Goal: Obtain resource: Obtain resource

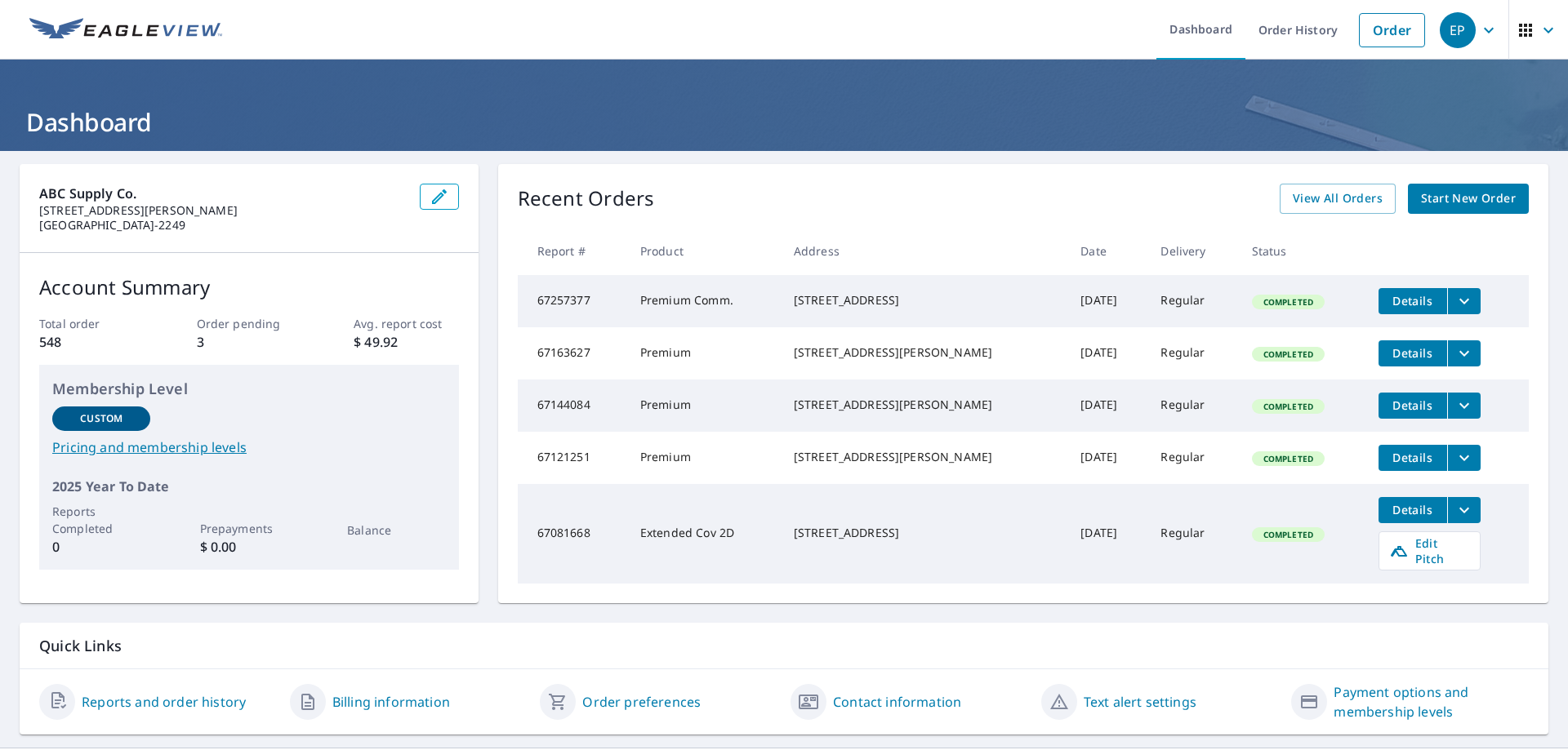
click at [1421, 192] on span "Start New Order" at bounding box center [1468, 199] width 94 height 21
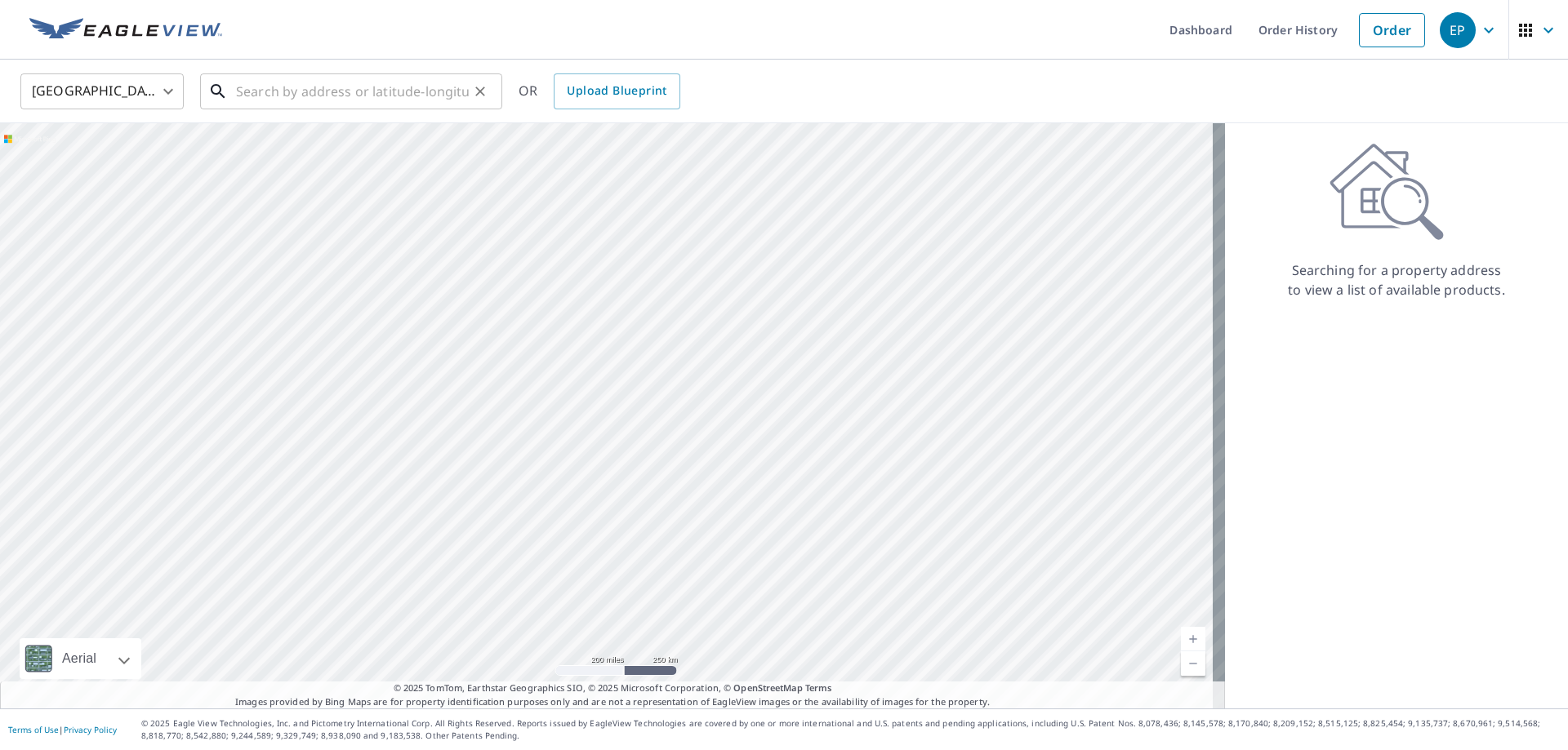
click at [275, 92] on input "text" at bounding box center [352, 91] width 233 height 46
click at [262, 88] on input "text" at bounding box center [352, 91] width 233 height 46
drag, startPoint x: 249, startPoint y: 110, endPoint x: 190, endPoint y: 118, distance: 59.5
drag, startPoint x: 190, startPoint y: 118, endPoint x: 243, endPoint y: 87, distance: 61.4
click at [243, 87] on input "text" at bounding box center [352, 91] width 233 height 46
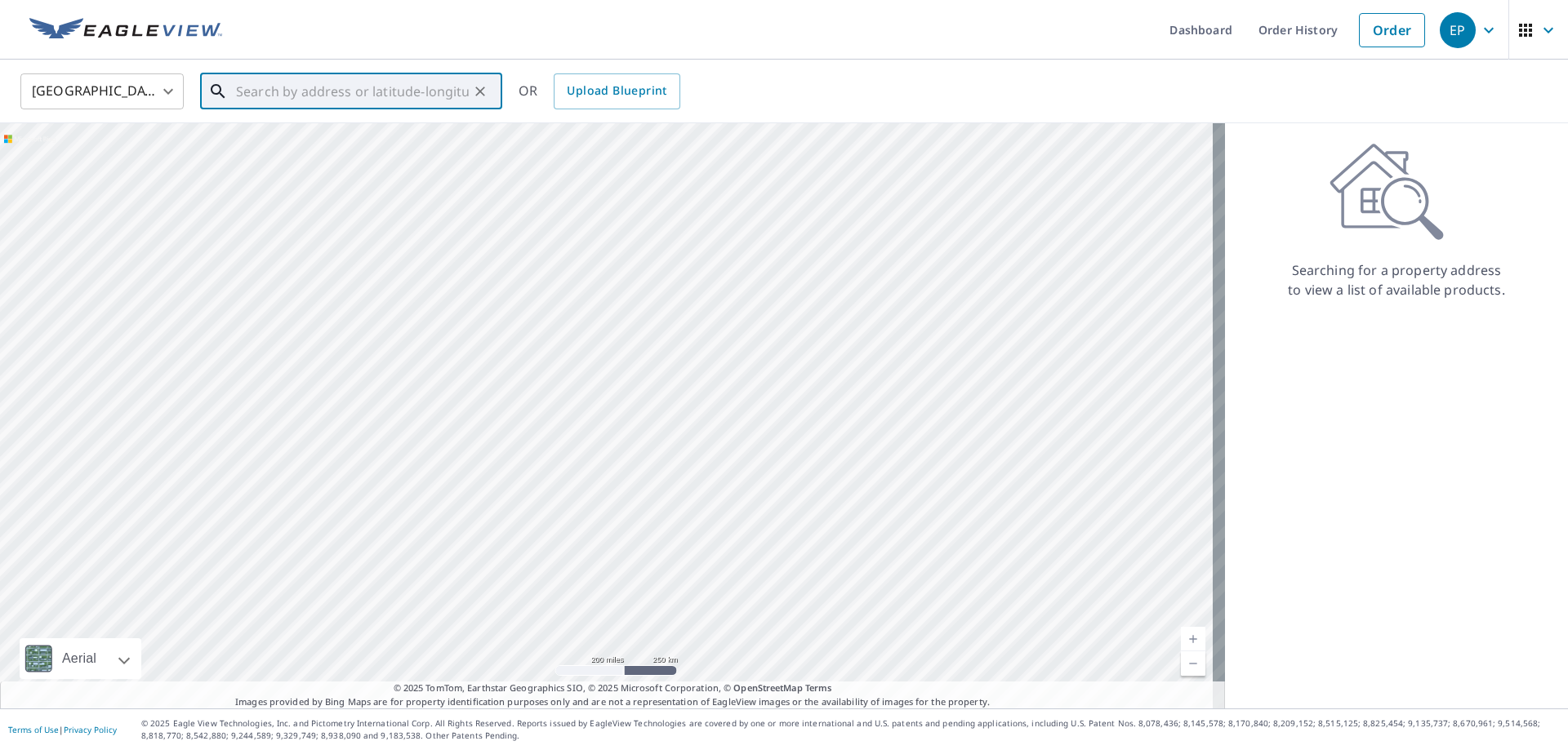
click at [243, 87] on input "text" at bounding box center [352, 91] width 233 height 46
click at [310, 139] on span "[STREET_ADDRESS][PERSON_NAME]" at bounding box center [361, 138] width 256 height 20
type input "[STREET_ADDRESS][PERSON_NAME]"
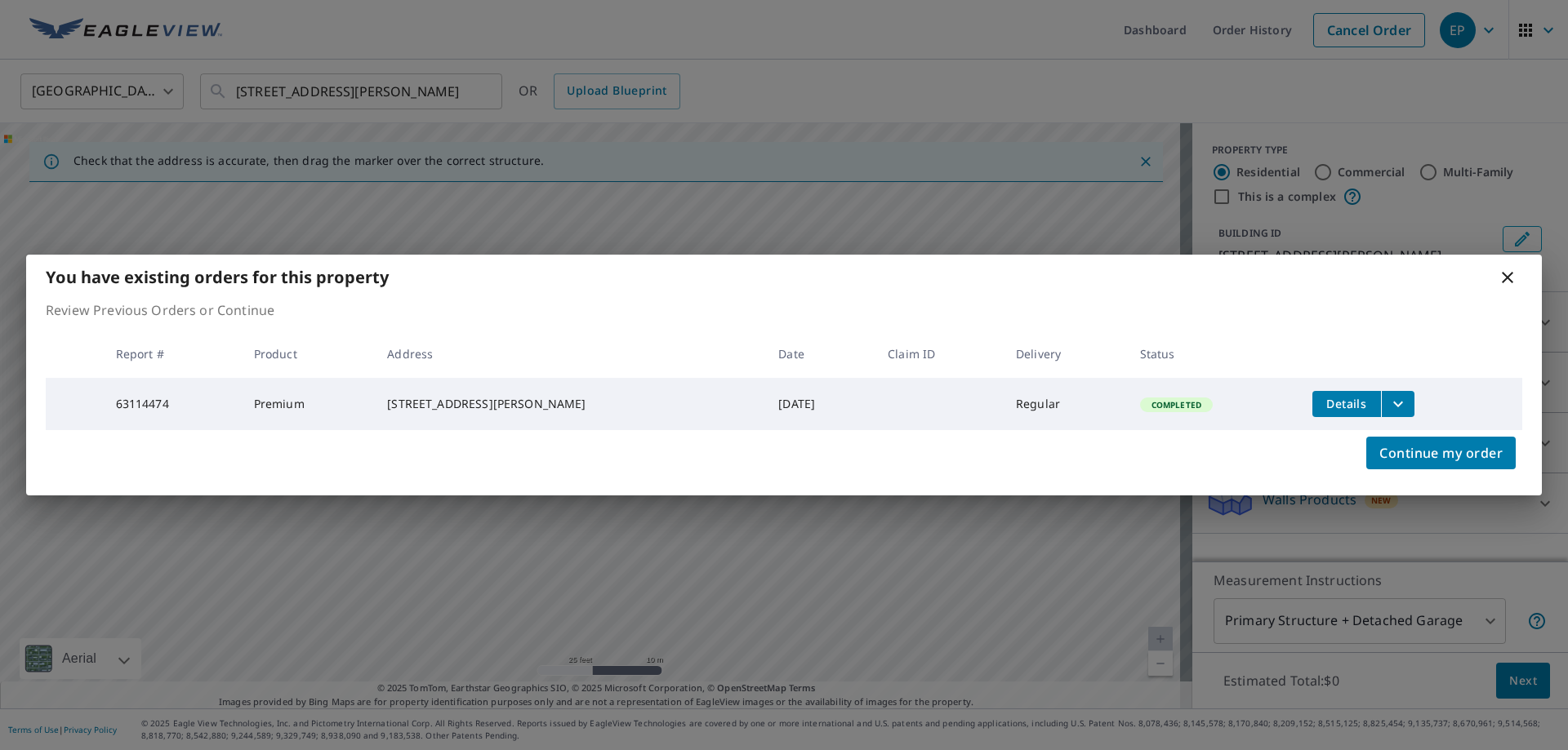
click at [1389, 403] on icon "filesDropdownBtn-63114474" at bounding box center [1398, 403] width 20 height 20
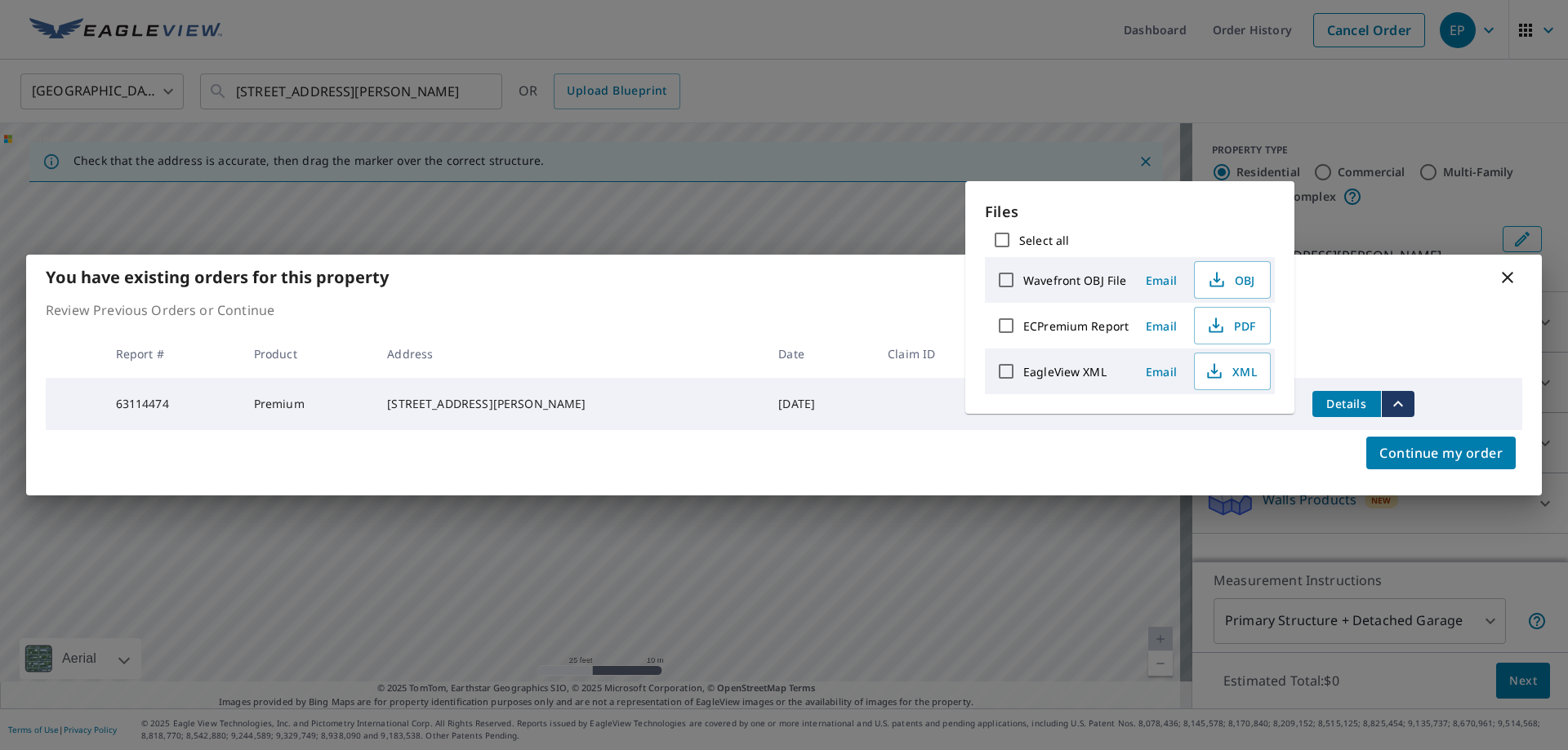
click at [1157, 323] on span "Email" at bounding box center [1162, 326] width 39 height 16
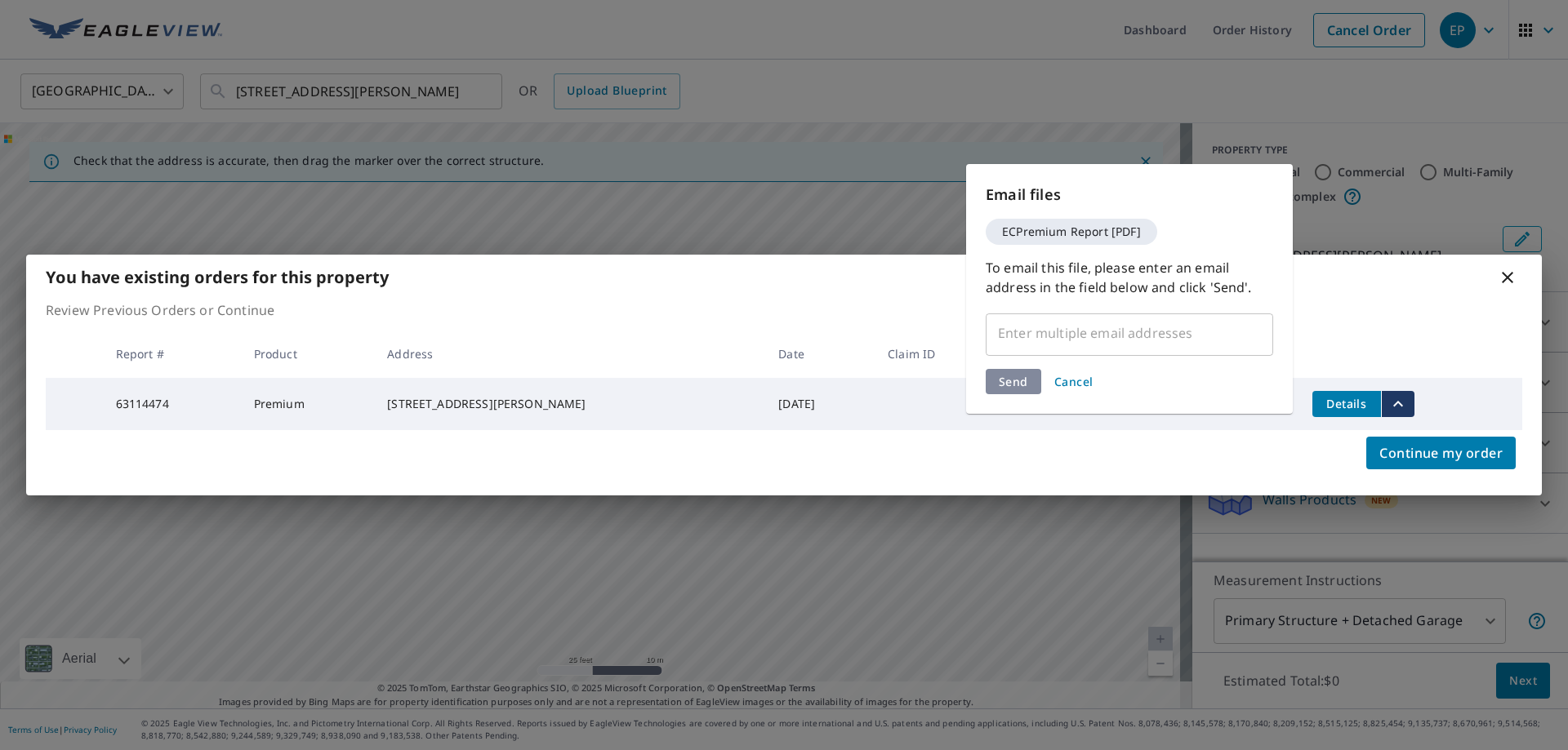
click at [1062, 331] on input "text" at bounding box center [1118, 333] width 249 height 31
click at [1009, 324] on input "text" at bounding box center [1118, 333] width 249 height 31
click at [1009, 327] on input "text" at bounding box center [1118, 333] width 249 height 31
click at [1075, 335] on input "text" at bounding box center [1118, 333] width 249 height 31
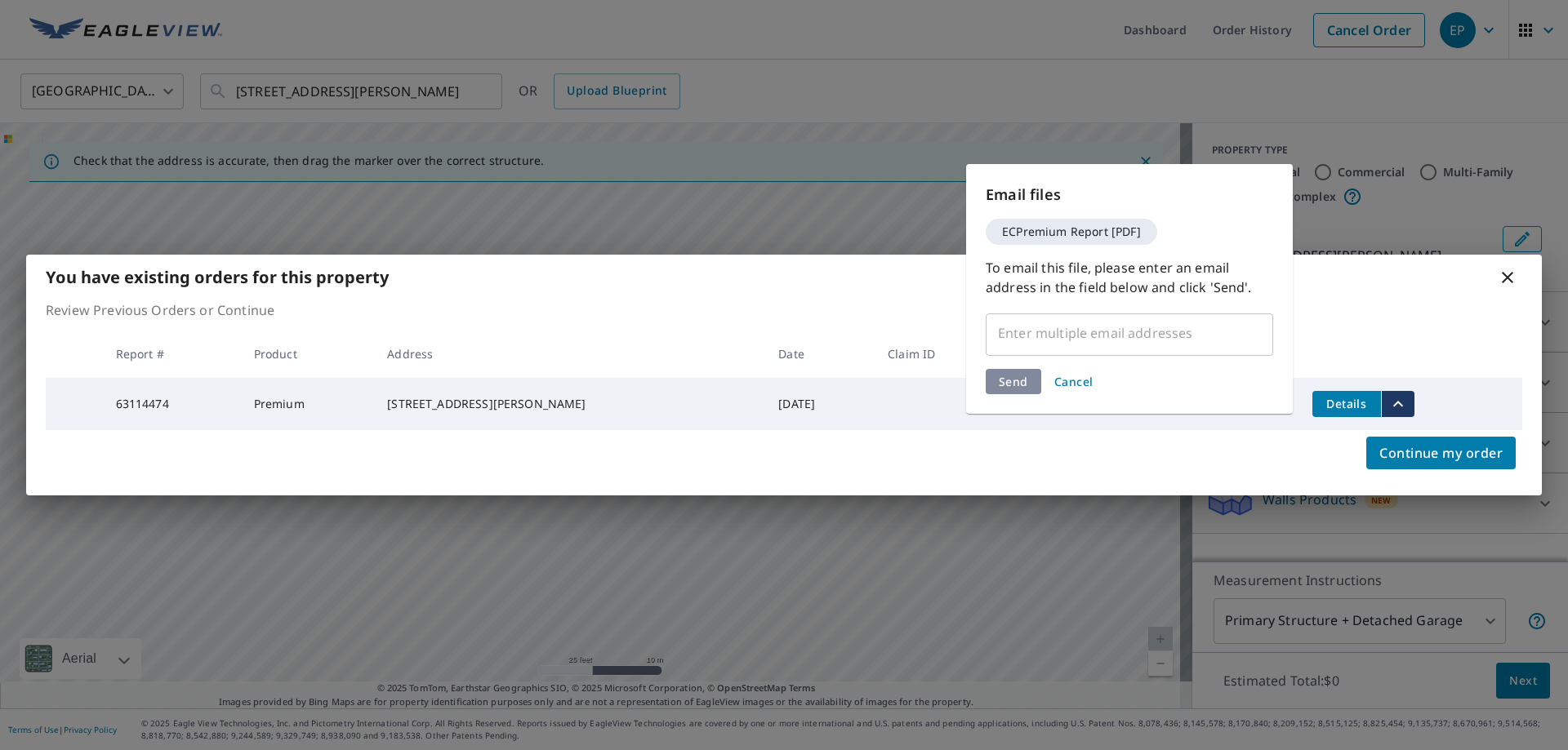
click at [1075, 335] on input "text" at bounding box center [1118, 333] width 249 height 31
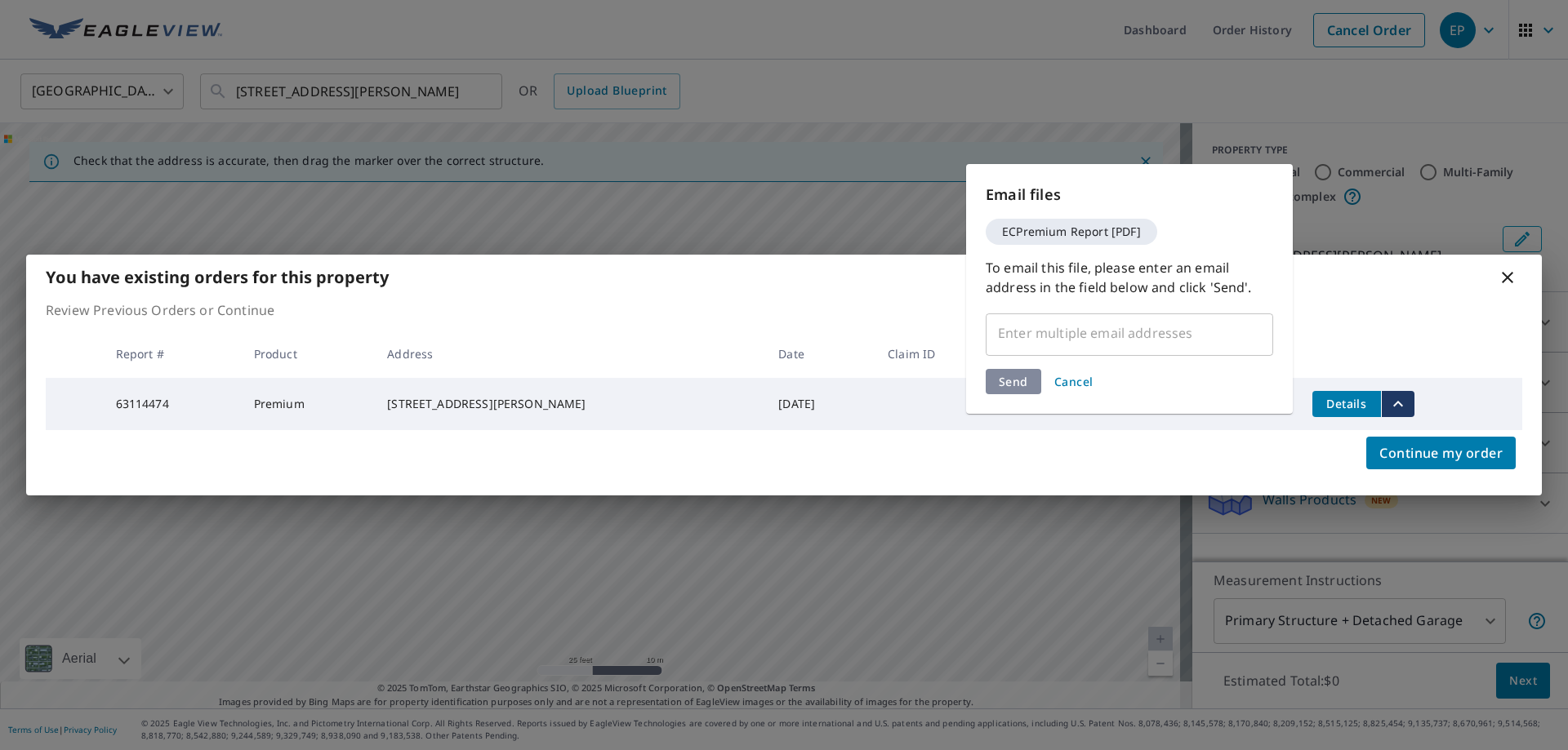
click at [1075, 335] on input "text" at bounding box center [1118, 333] width 249 height 31
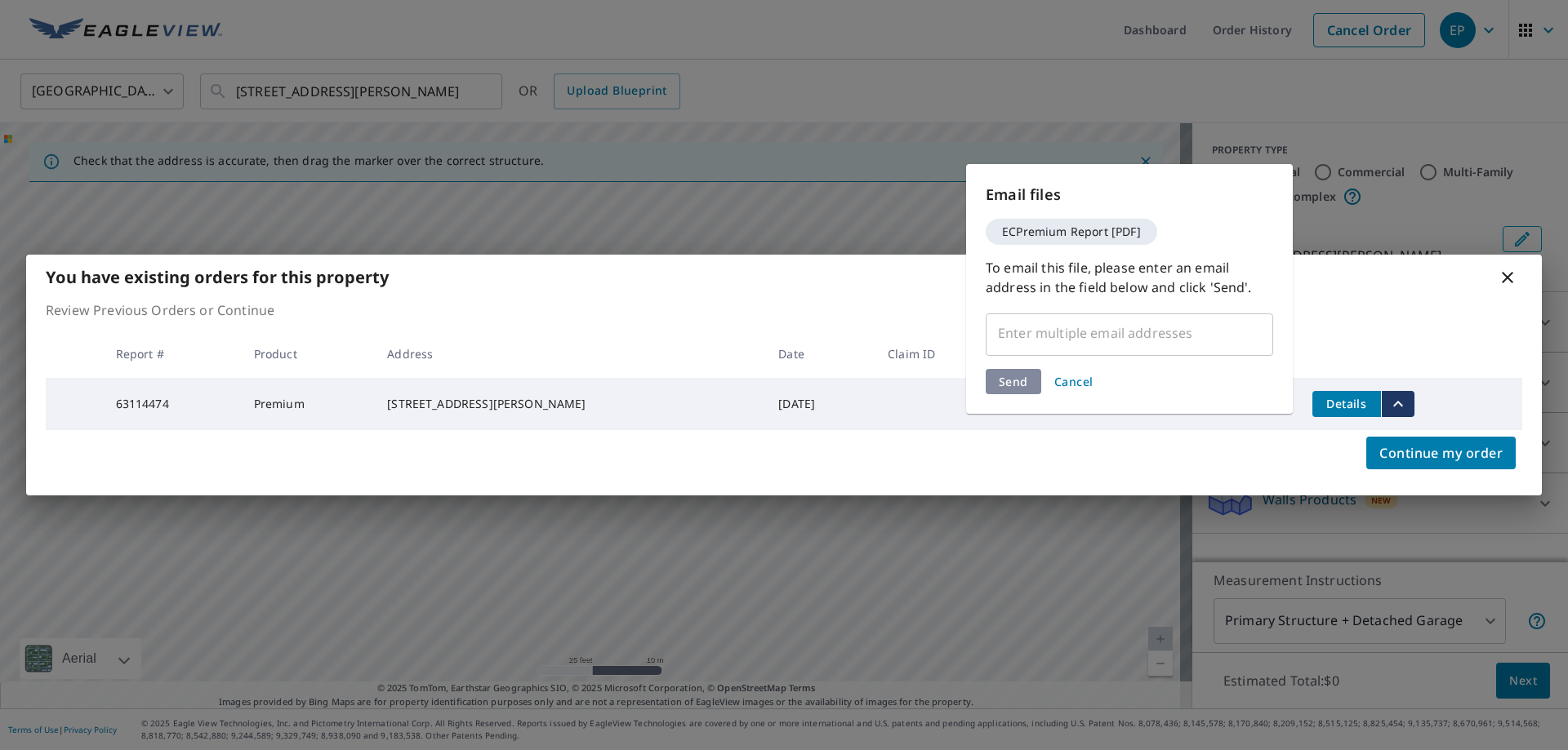
click at [1336, 391] on button "Details" at bounding box center [1347, 404] width 68 height 26
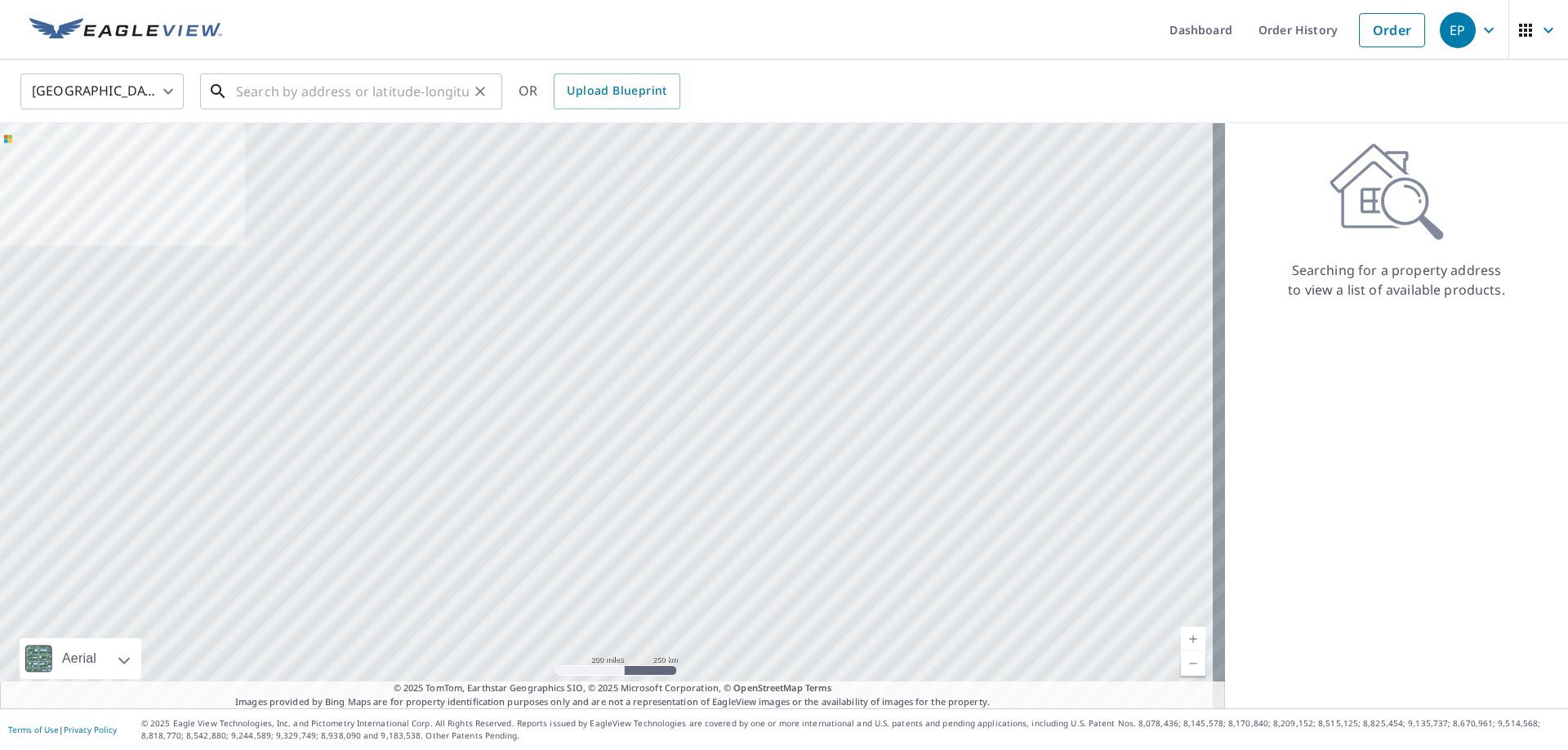
click at [253, 94] on input "text" at bounding box center [352, 91] width 233 height 46
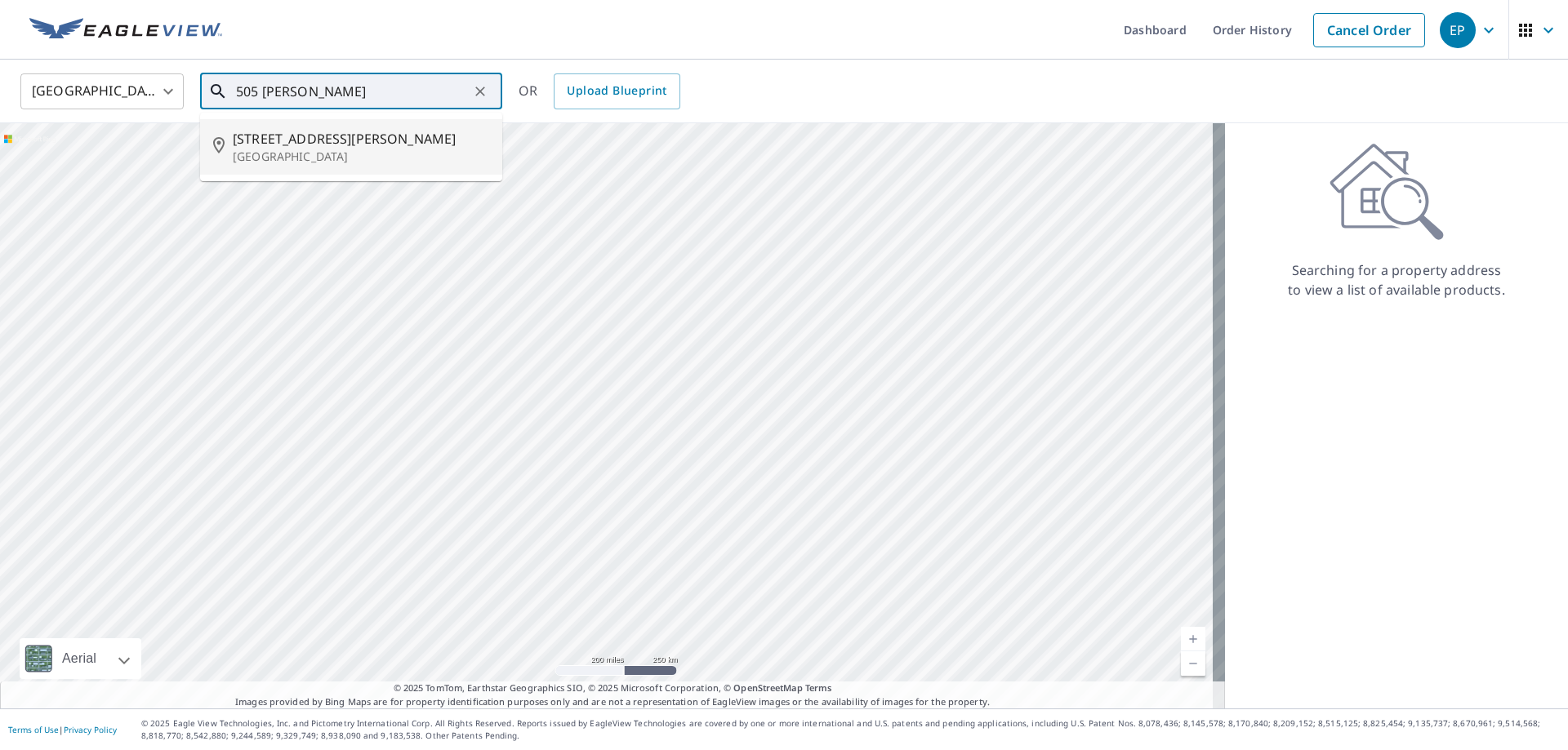
click at [295, 144] on span "[STREET_ADDRESS][PERSON_NAME]" at bounding box center [361, 138] width 256 height 20
type input "[STREET_ADDRESS][PERSON_NAME]"
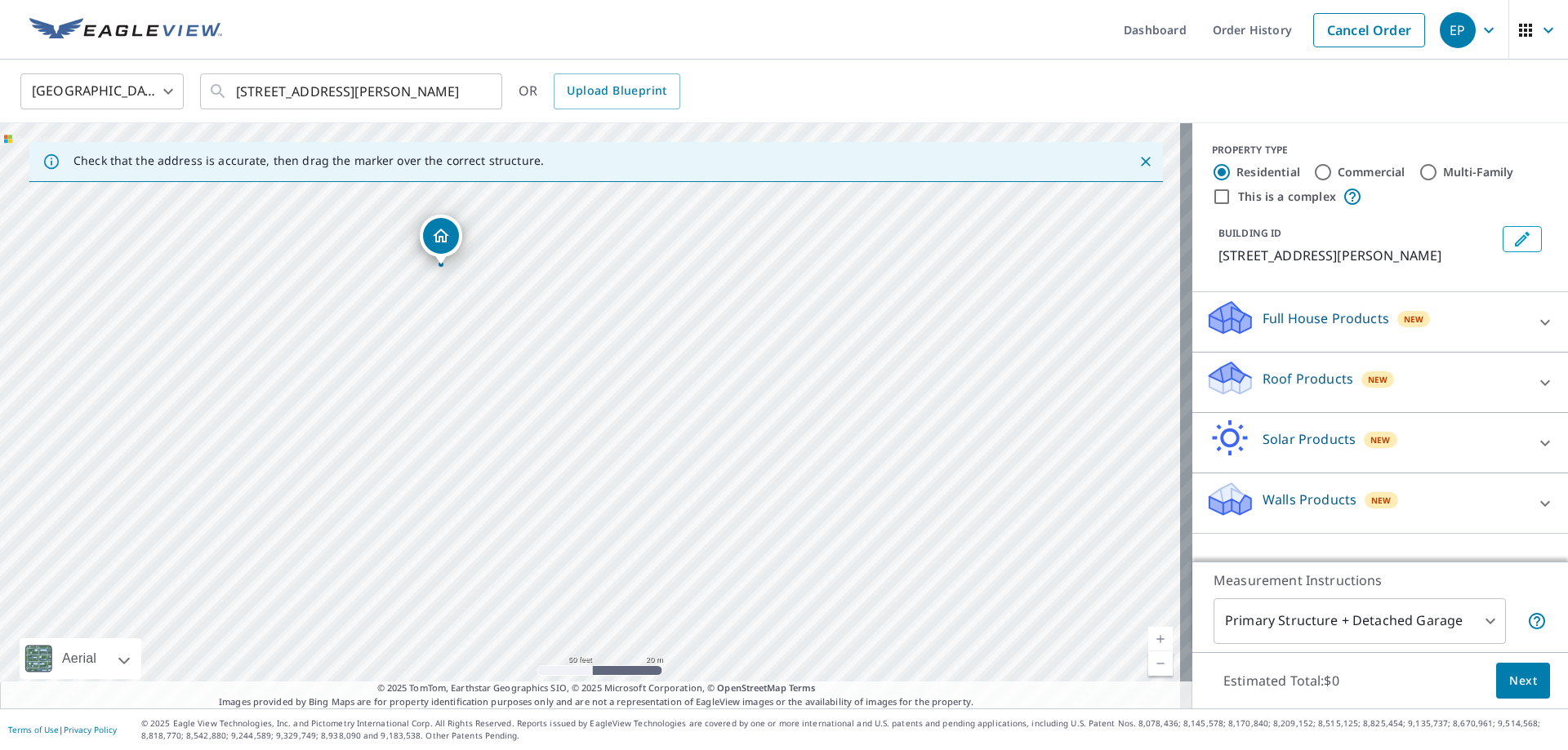
drag, startPoint x: 444, startPoint y: 225, endPoint x: 440, endPoint y: 240, distance: 15.5
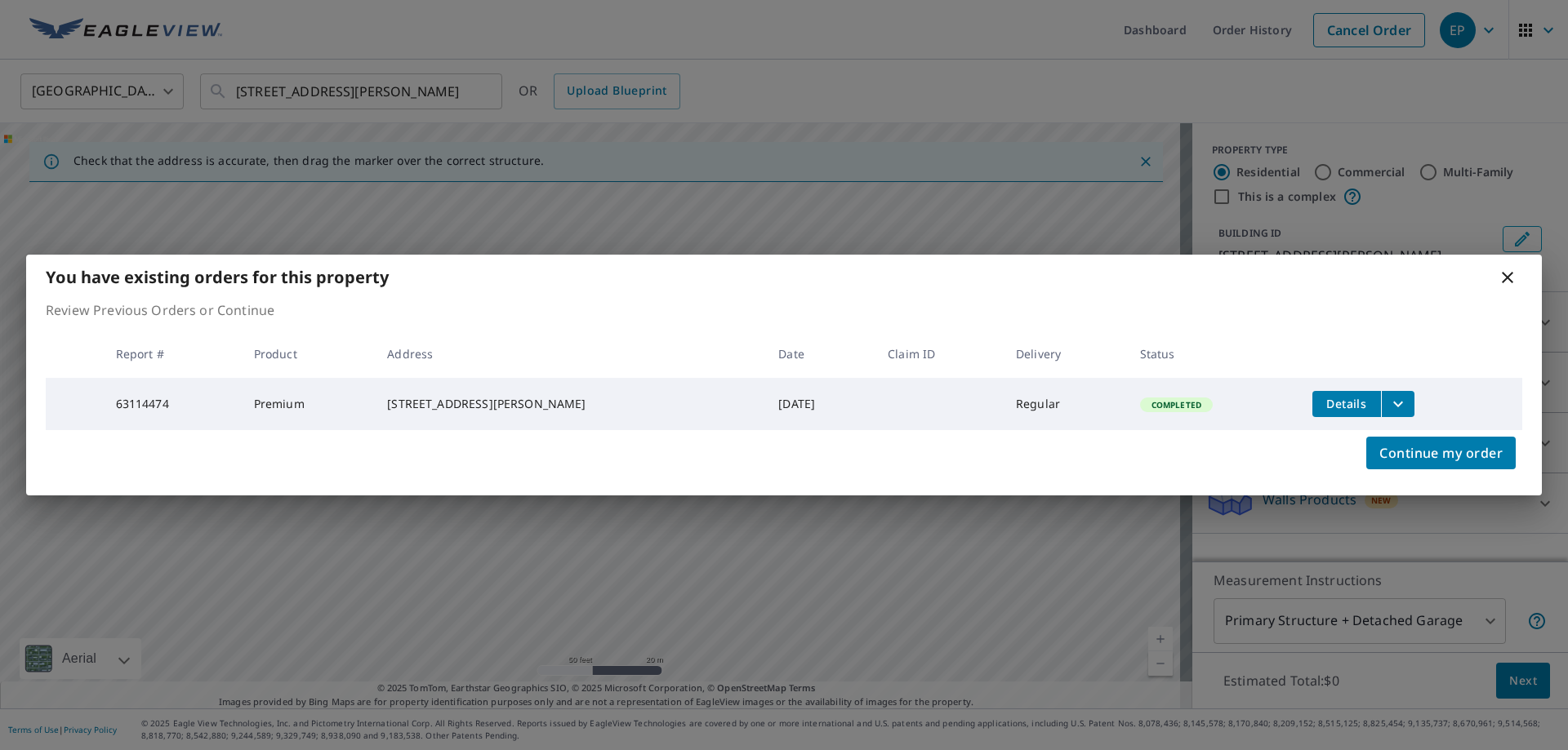
click at [1326, 406] on span "Details" at bounding box center [1347, 403] width 49 height 16
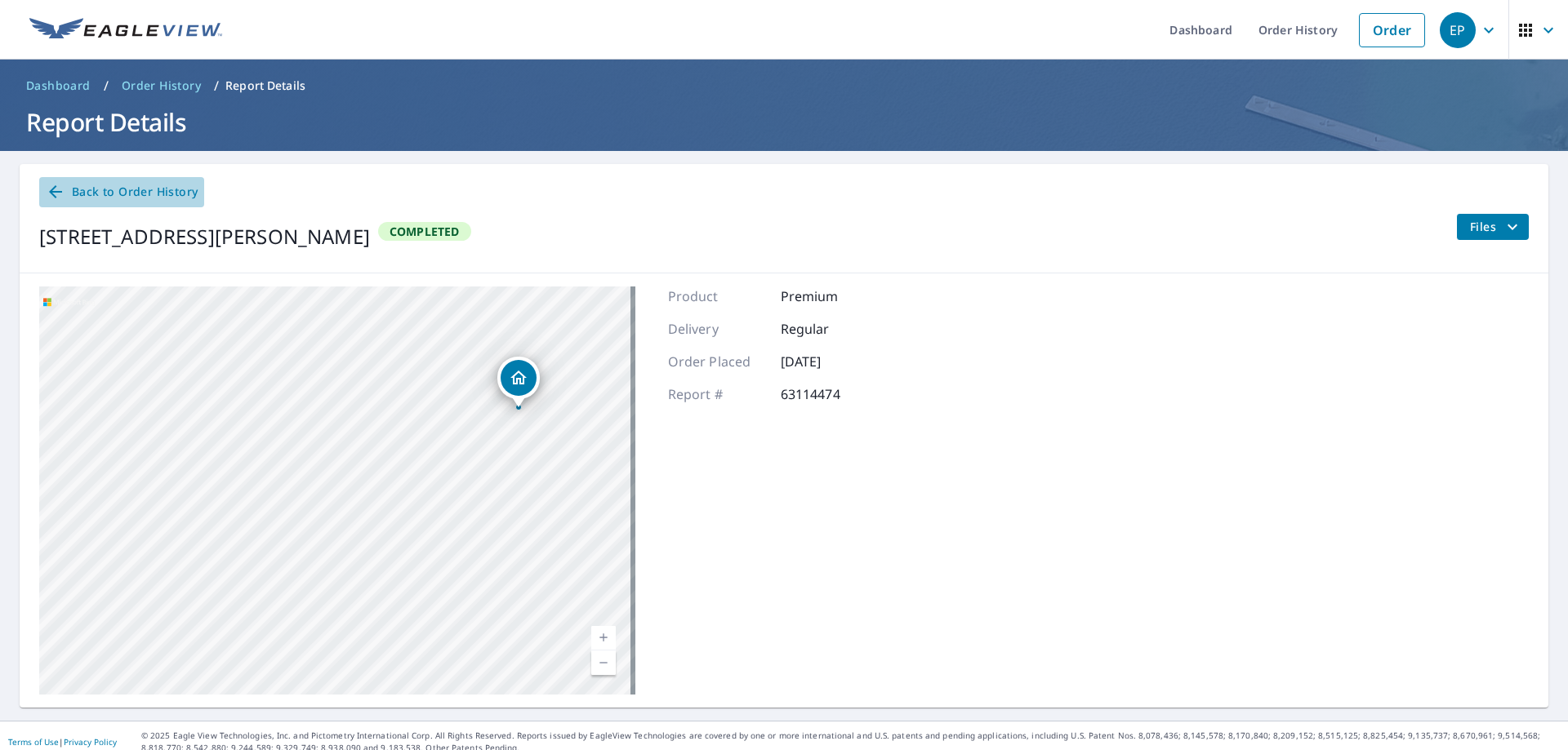
click at [49, 190] on icon at bounding box center [55, 191] width 20 height 20
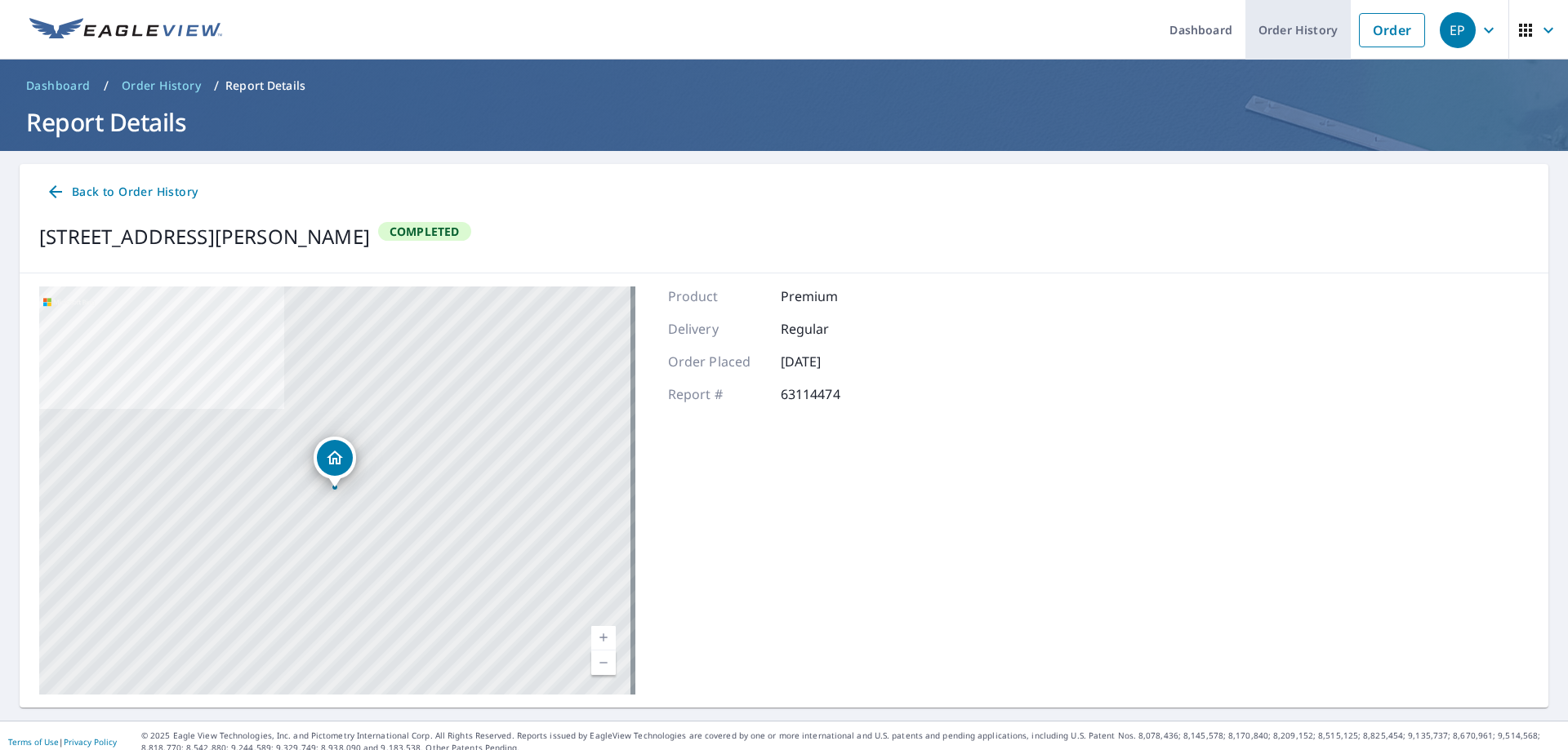
click at [1272, 27] on link "Order History" at bounding box center [1298, 30] width 106 height 60
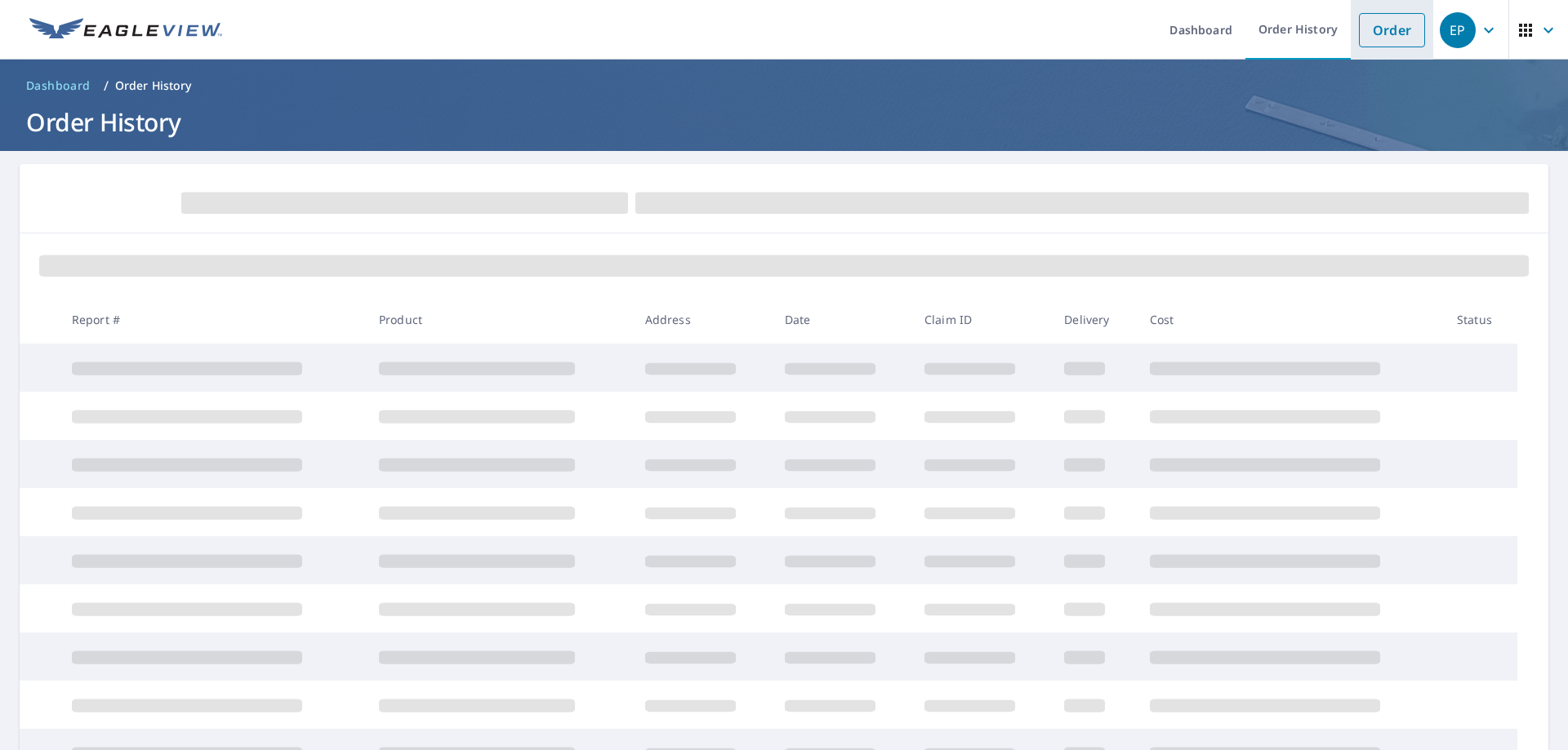
click at [1385, 35] on link "Order" at bounding box center [1391, 30] width 66 height 35
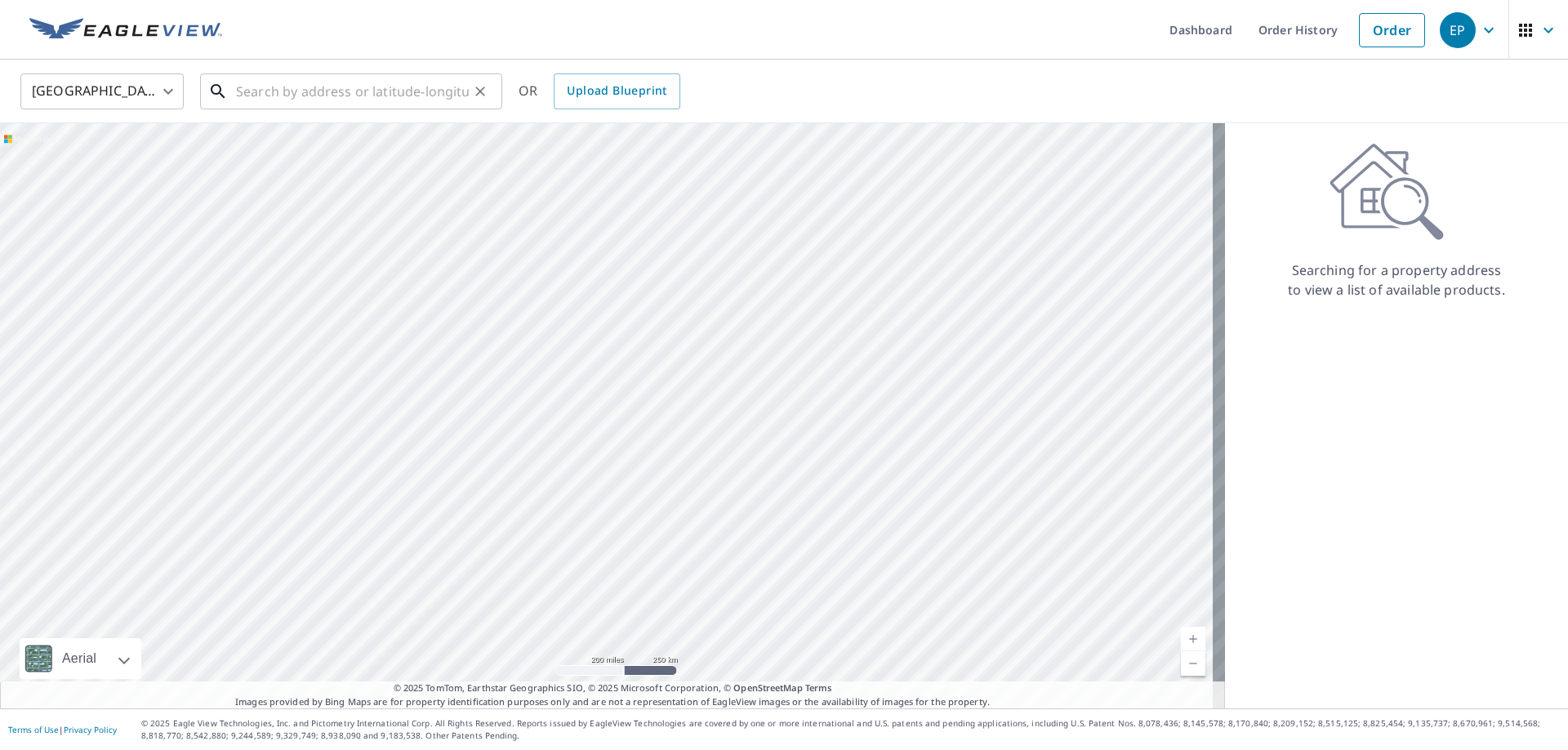
click at [274, 94] on input "text" at bounding box center [352, 91] width 233 height 46
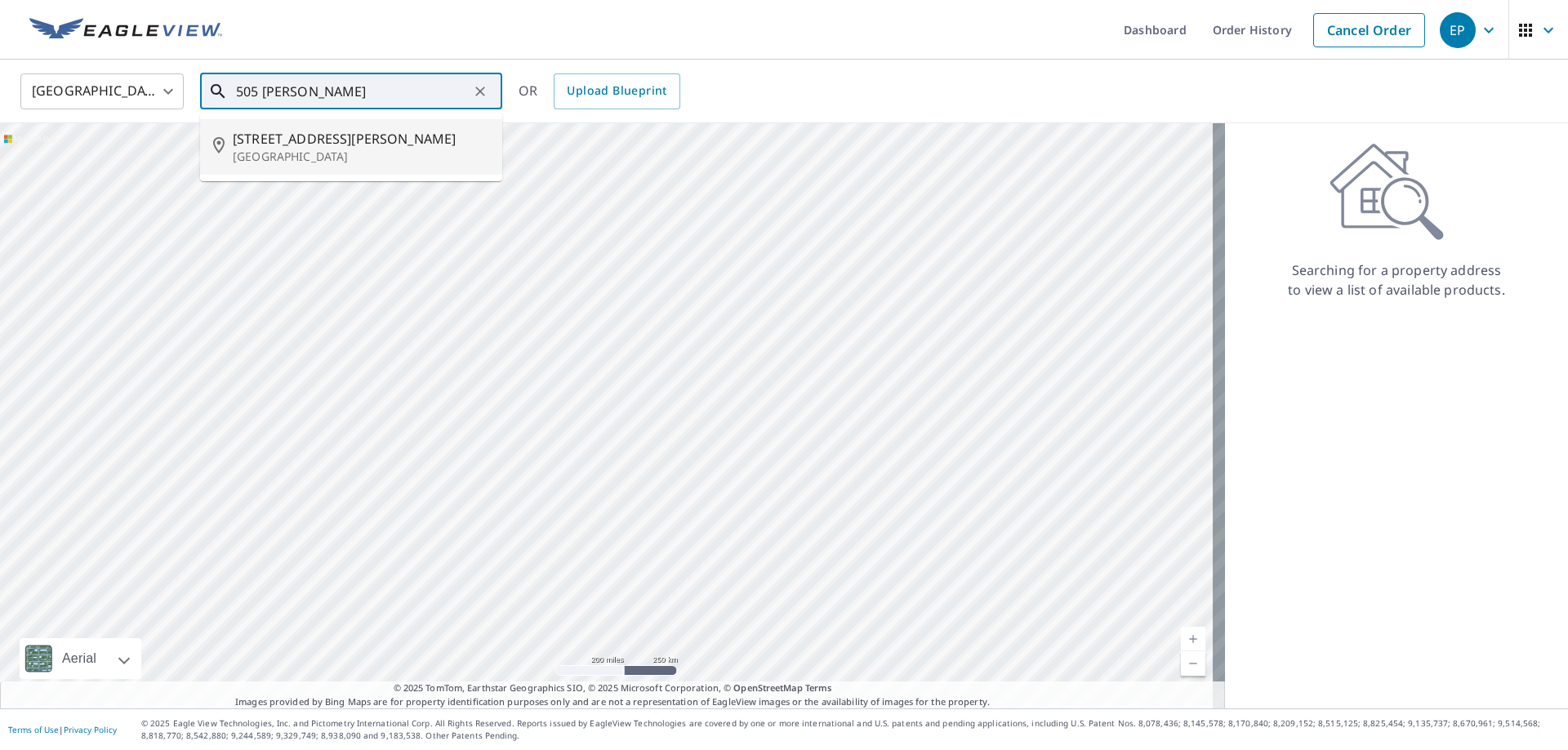
click at [309, 137] on span "[STREET_ADDRESS][PERSON_NAME]" at bounding box center [361, 138] width 256 height 20
type input "[STREET_ADDRESS][PERSON_NAME]"
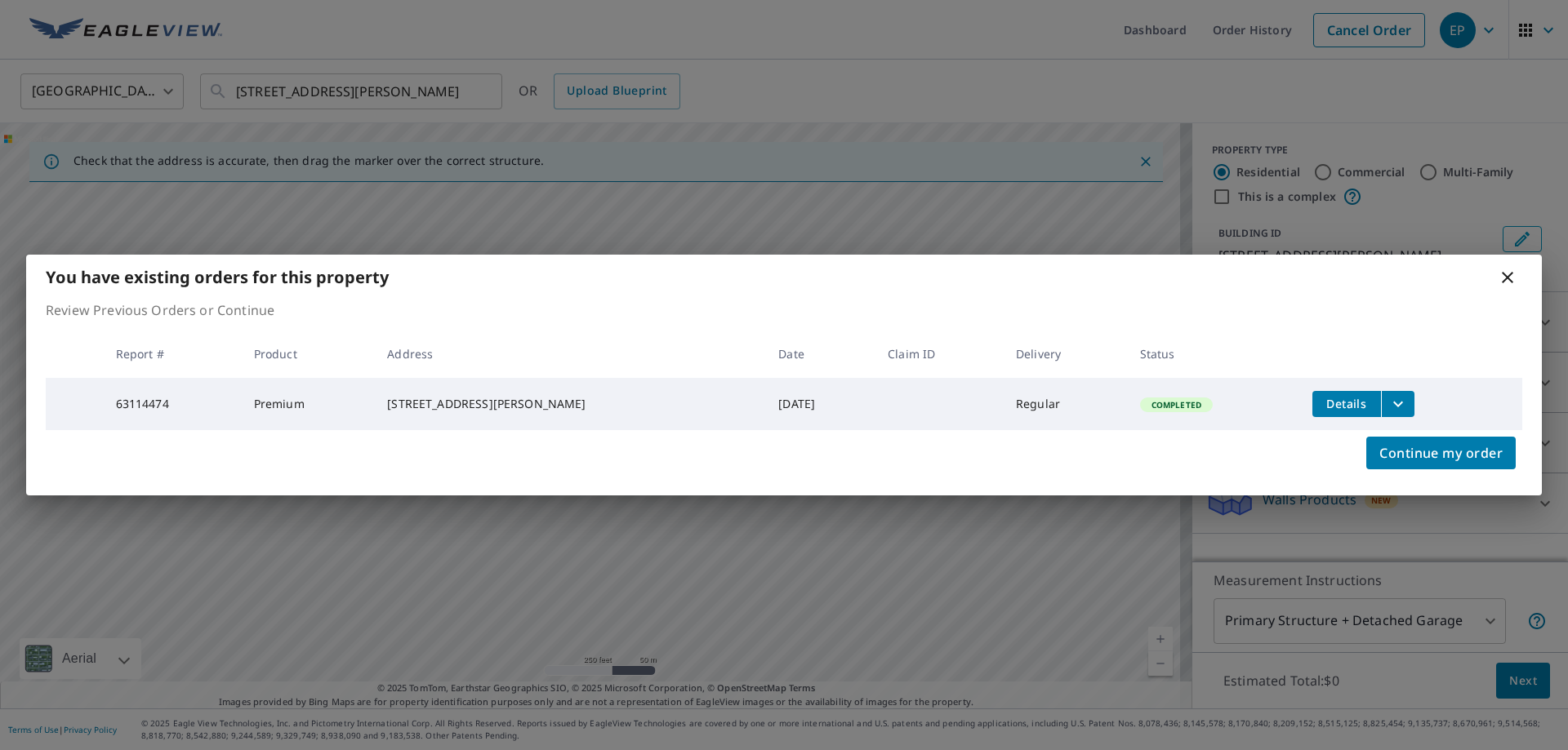
click at [1390, 399] on icon "filesDropdownBtn-63114474" at bounding box center [1398, 403] width 20 height 20
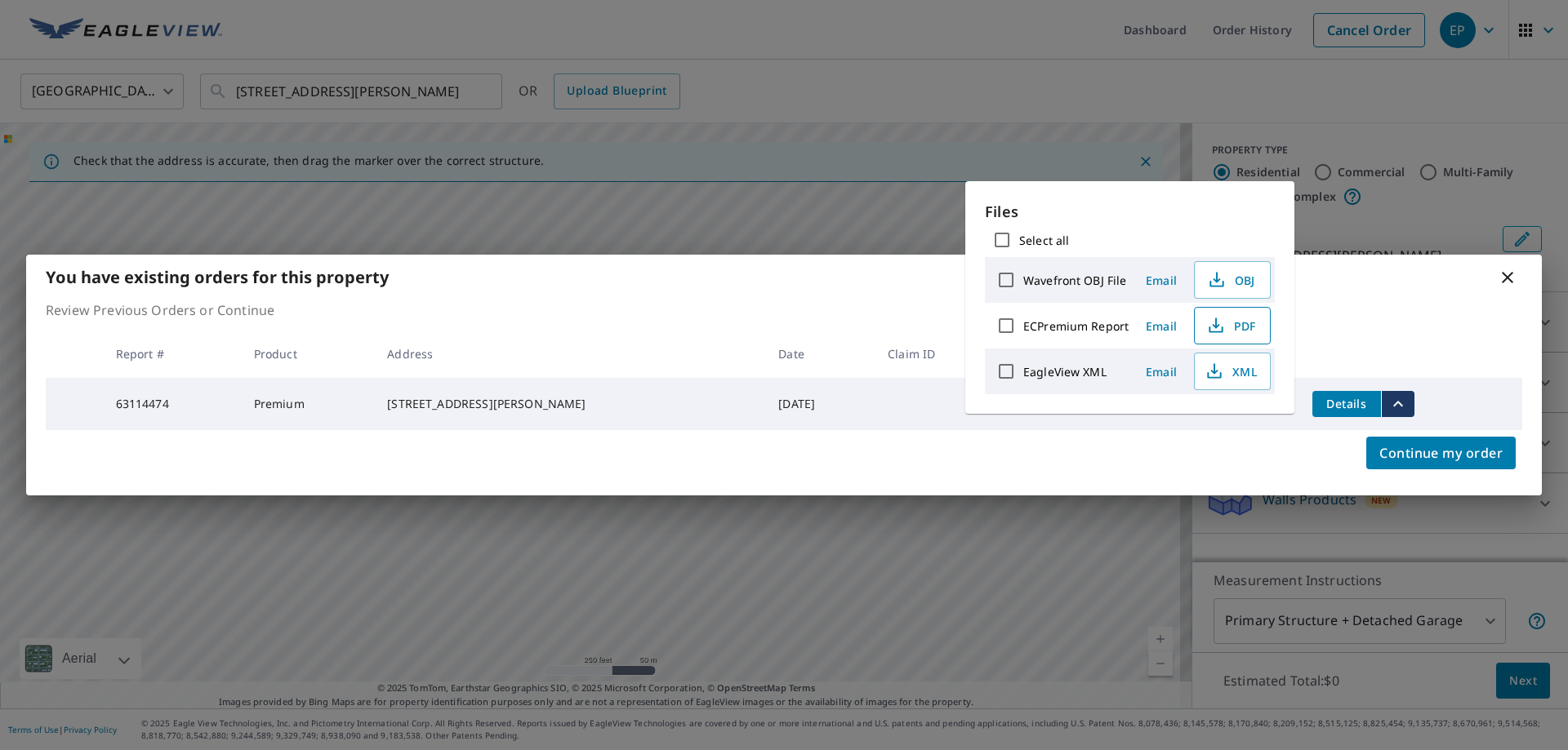
click at [1247, 321] on span "PDF" at bounding box center [1231, 325] width 52 height 20
